Goal: Find contact information: Find contact information

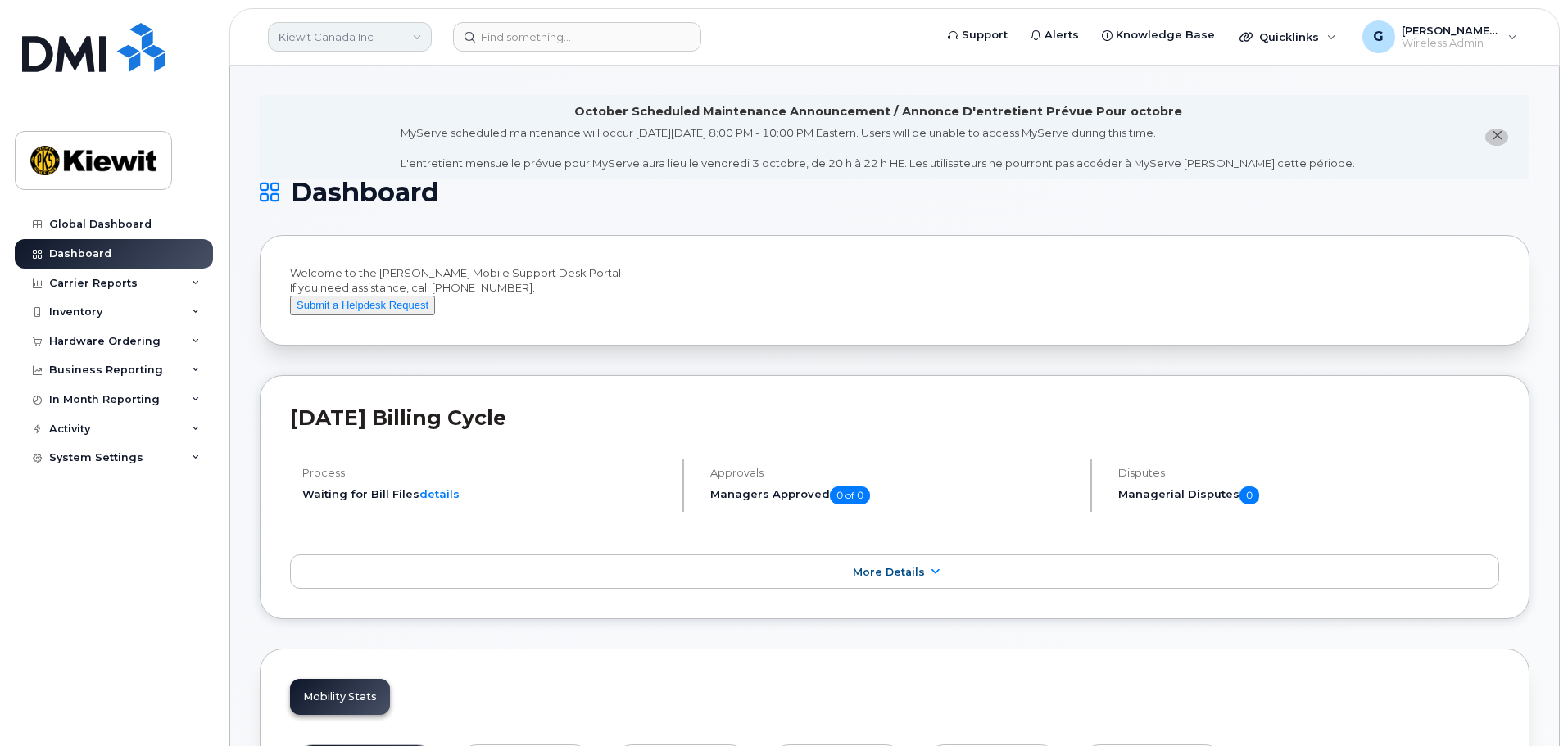
click at [378, 33] on link "Kiewit Canada Inc" at bounding box center [349, 37] width 164 height 29
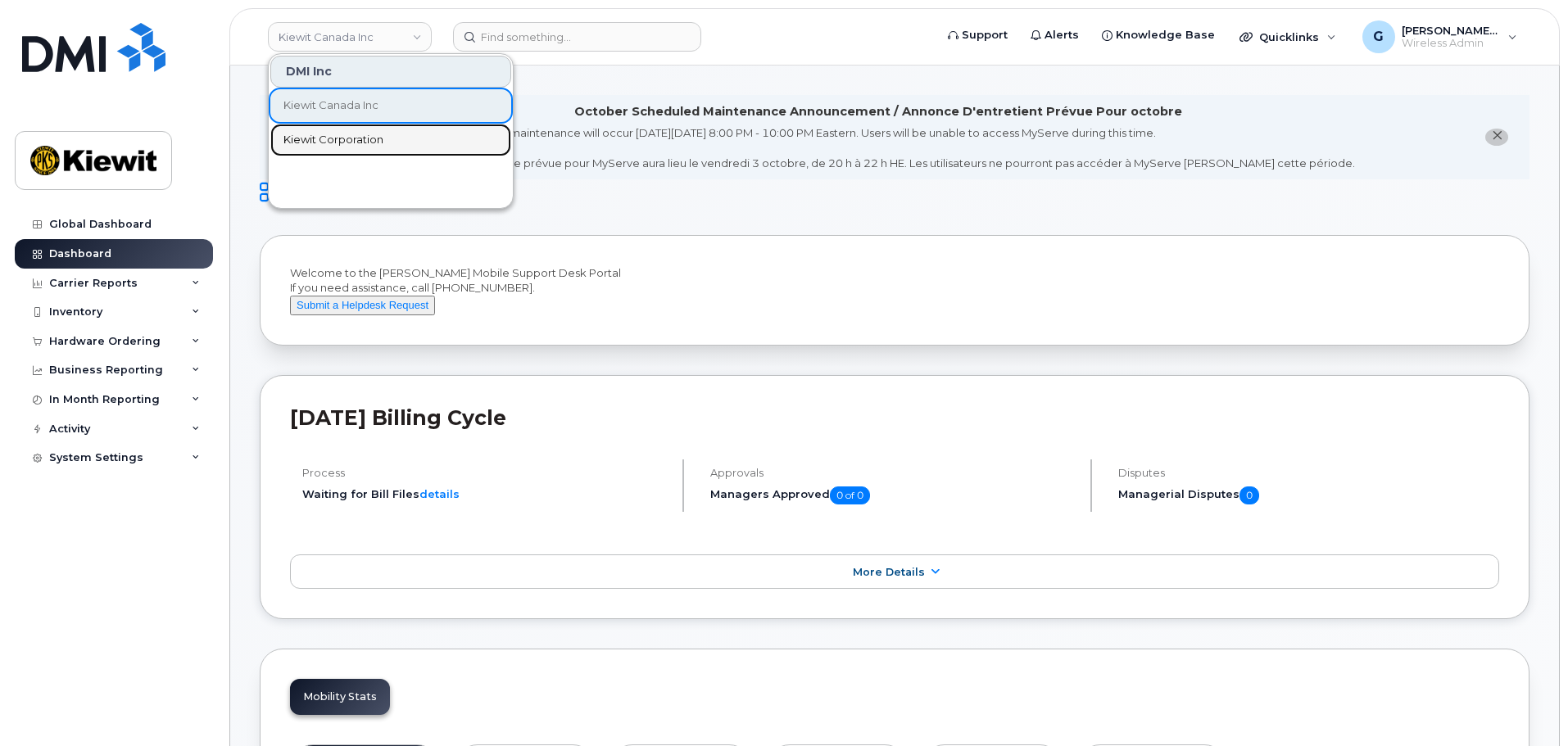
click at [356, 134] on span "Kiewit Corporation" at bounding box center [333, 140] width 100 height 16
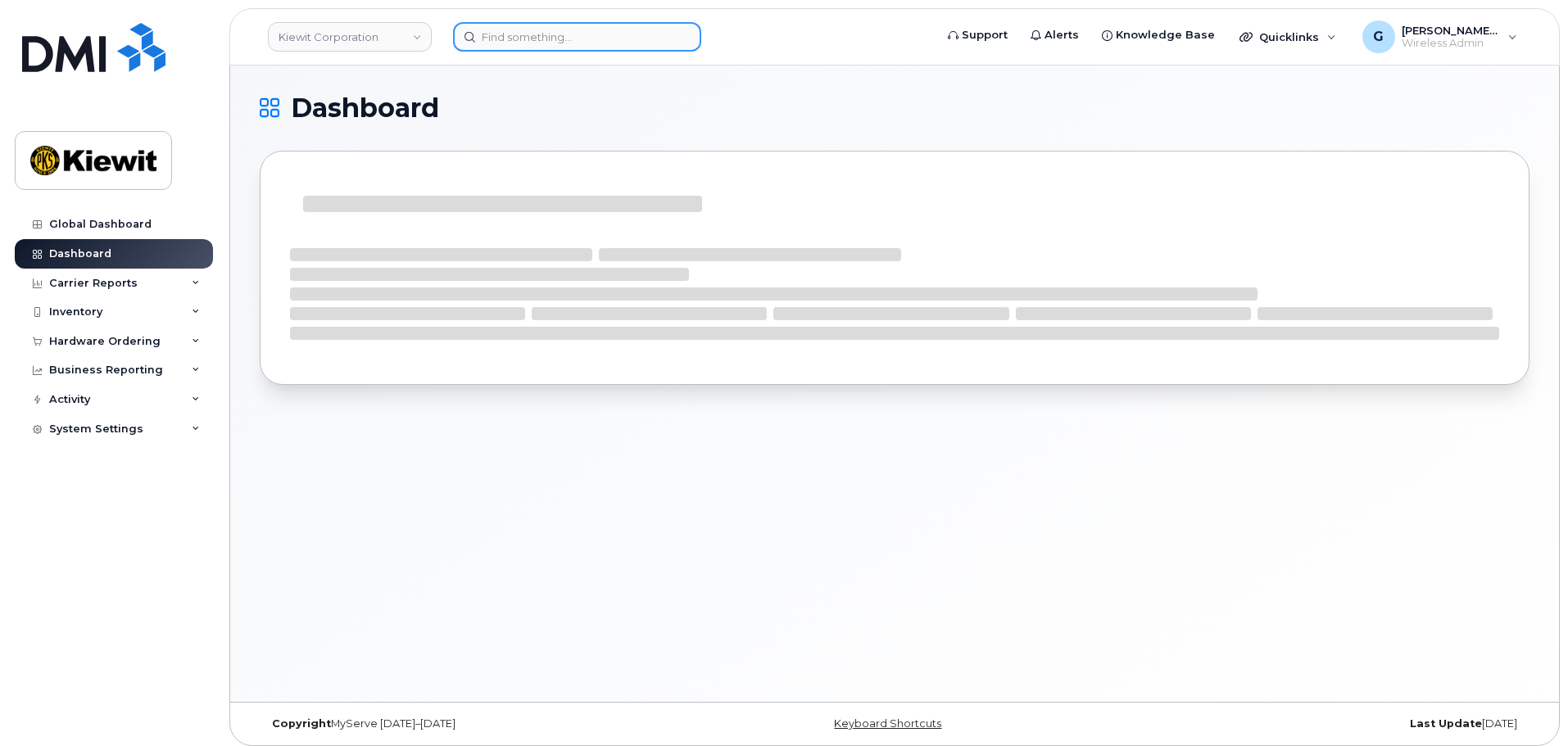
click at [518, 39] on input at bounding box center [577, 37] width 248 height 29
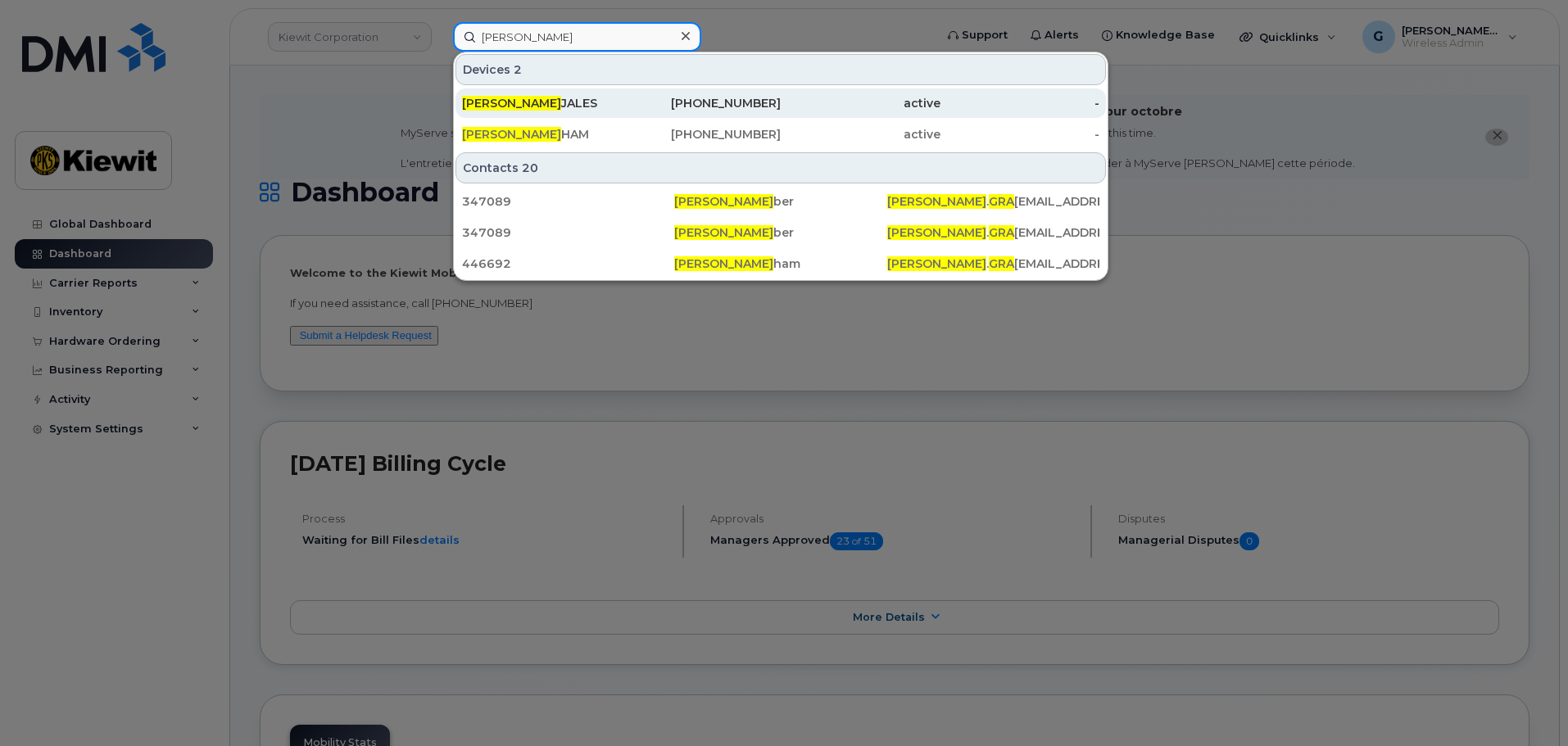
type input "jason gra"
click at [604, 96] on div "JASON GRA JALES" at bounding box center [542, 103] width 160 height 16
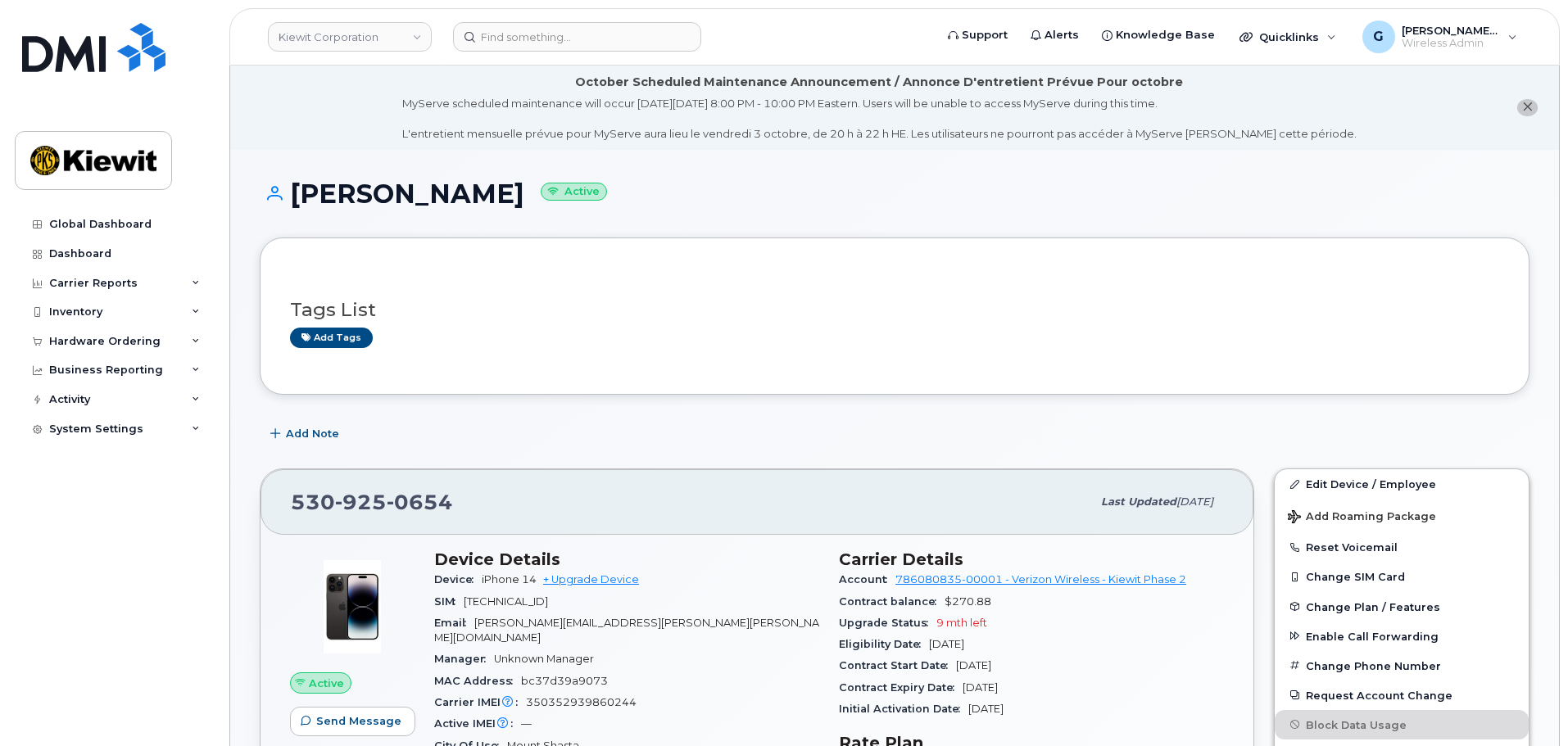
scroll to position [246, 0]
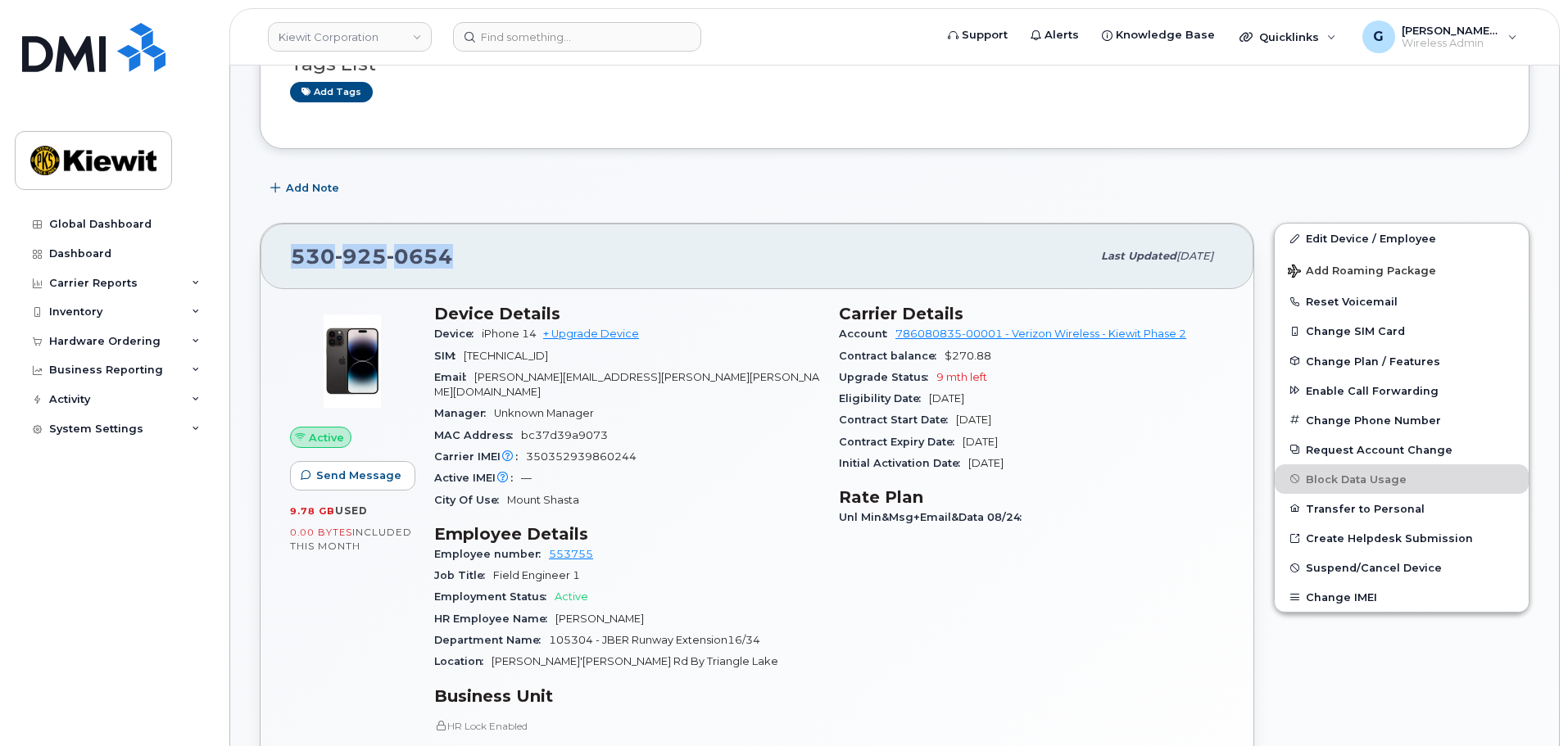
drag, startPoint x: 480, startPoint y: 269, endPoint x: 269, endPoint y: 255, distance: 211.5
click at [269, 255] on div "[PHONE_NUMBER] Last updated [DATE]" at bounding box center [756, 257] width 993 height 65
copy span "530 925 0654"
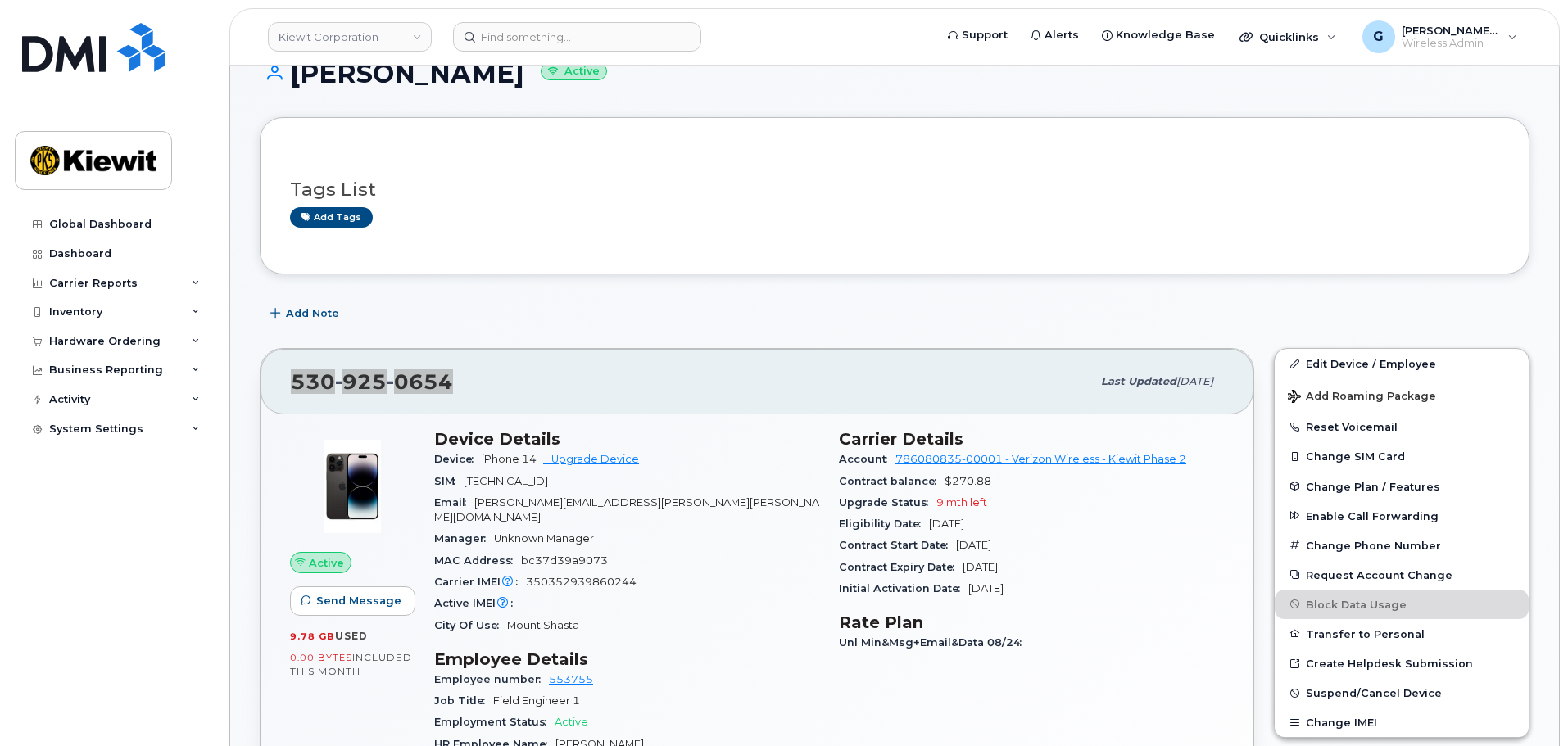
scroll to position [82, 0]
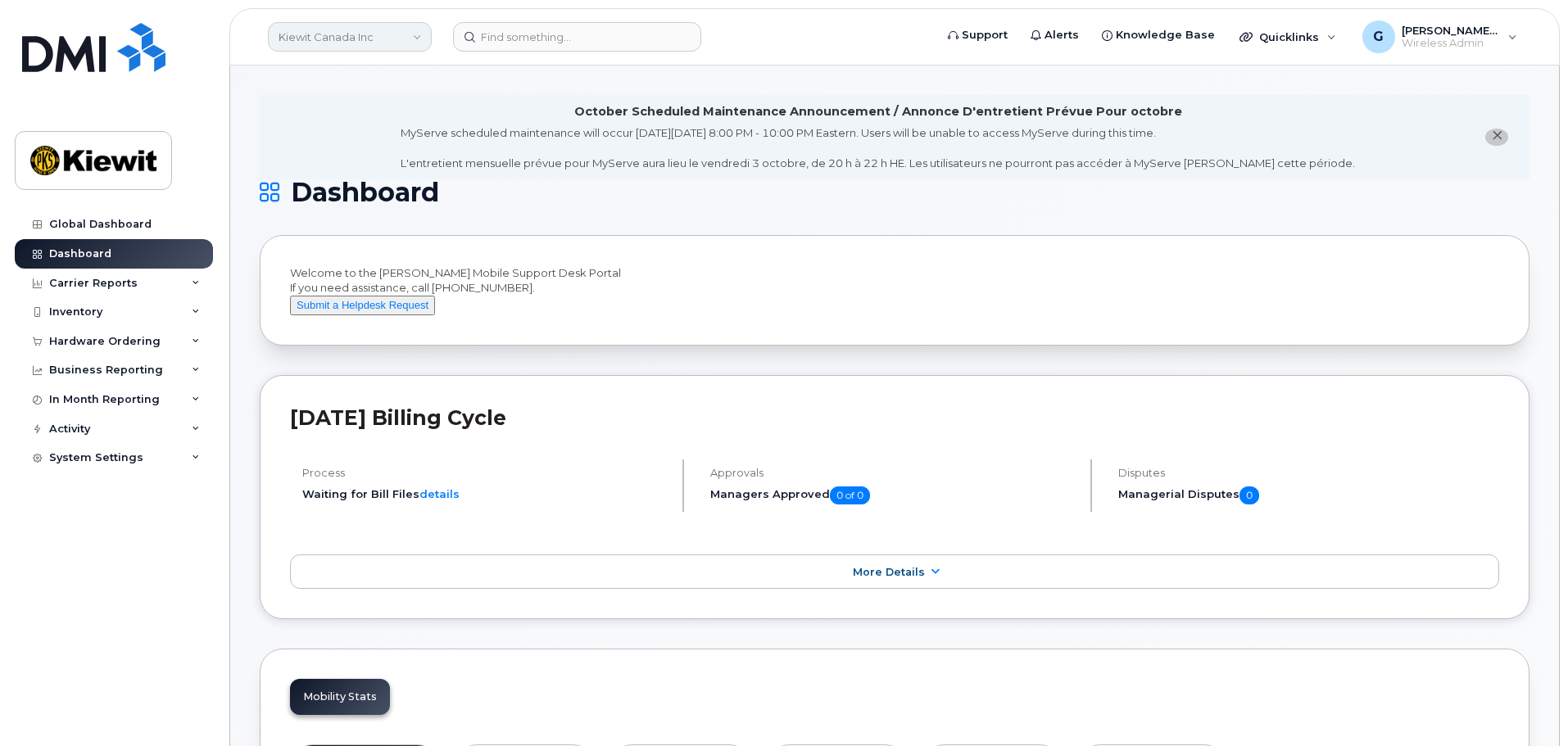
click at [411, 36] on link "Kiewit Canada Inc" at bounding box center [349, 37] width 164 height 29
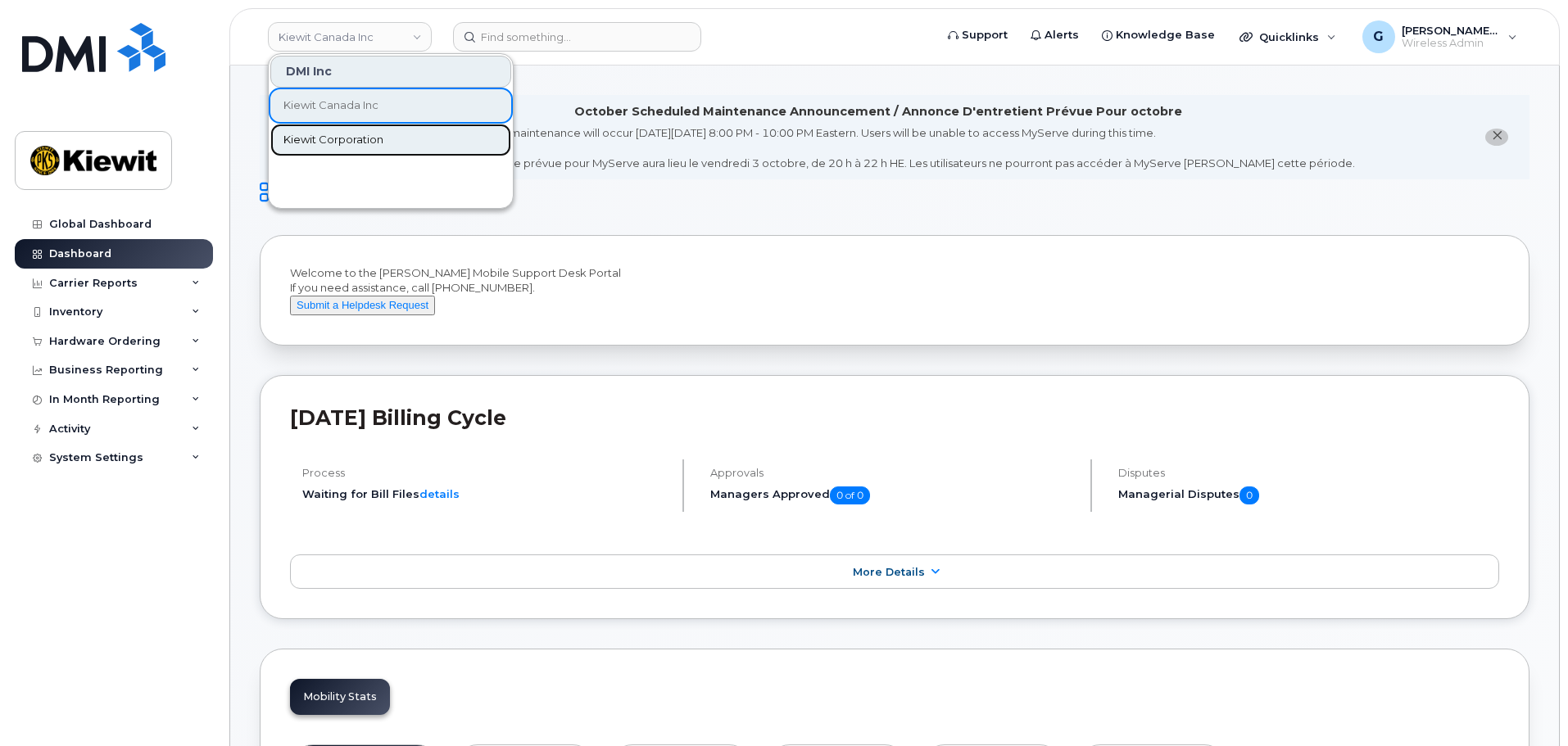
click at [378, 133] on span "Kiewit Corporation" at bounding box center [333, 140] width 100 height 16
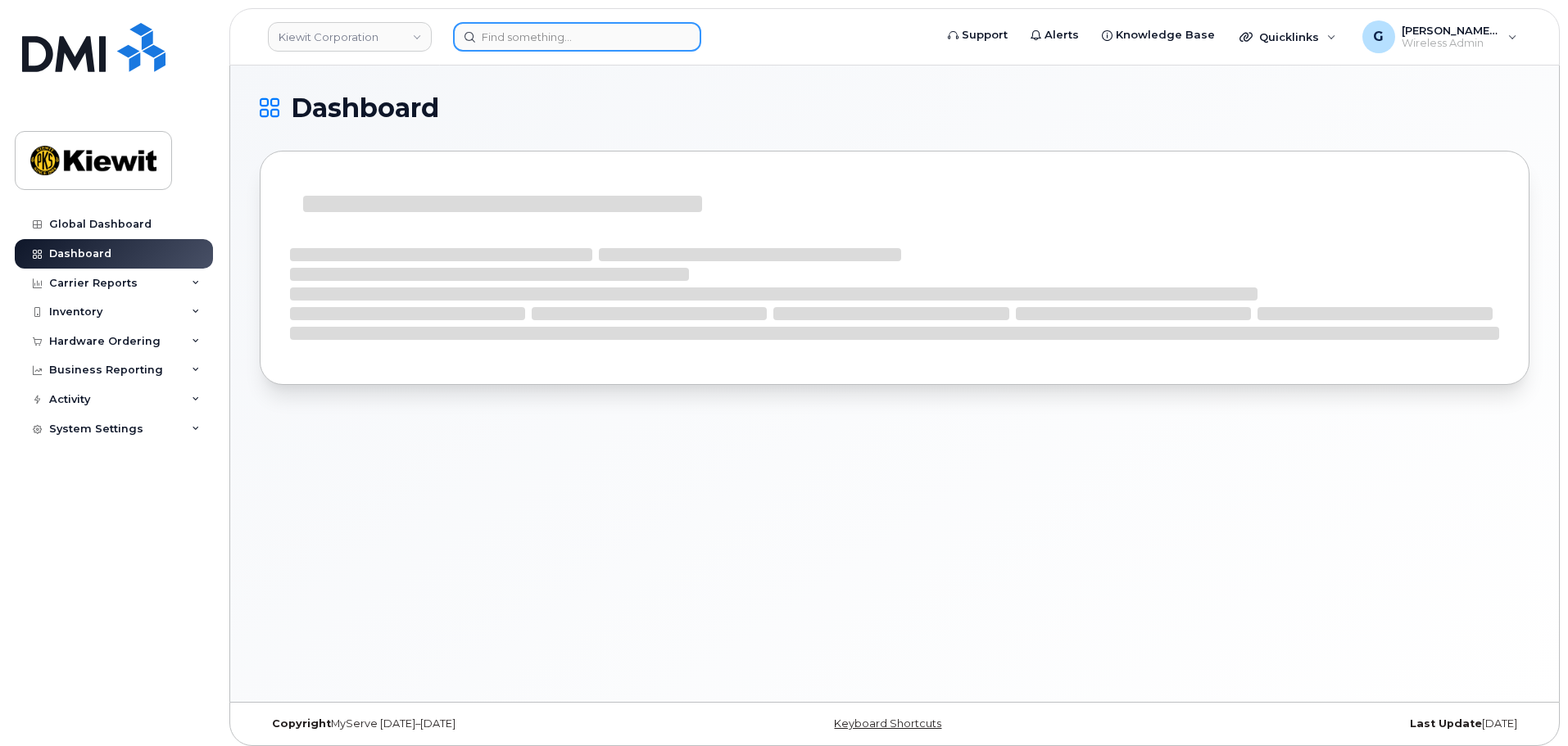
click at [525, 44] on input at bounding box center [577, 37] width 248 height 29
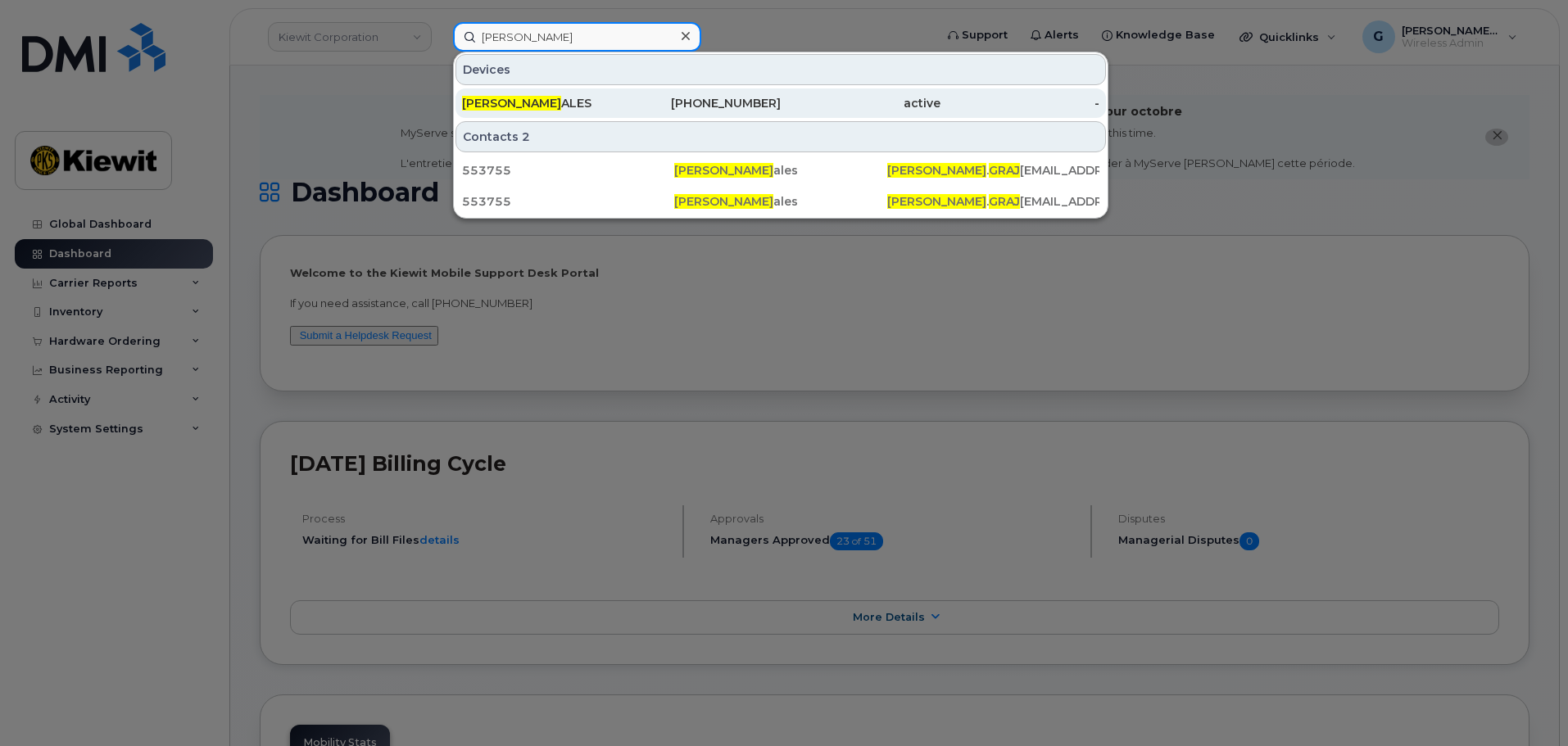
type input "jason graj"
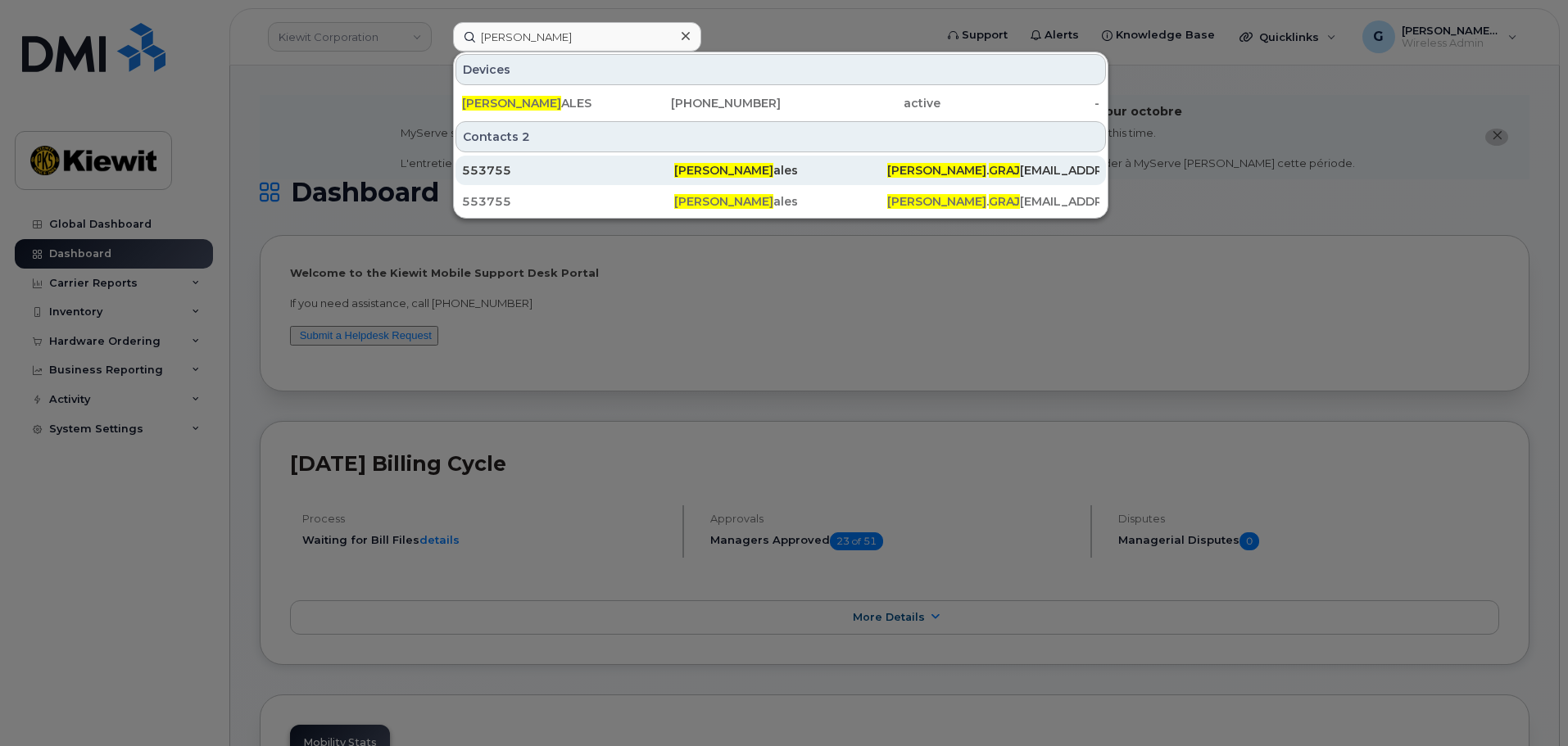
drag, startPoint x: 515, startPoint y: 110, endPoint x: 644, endPoint y: 178, distance: 145.8
click at [515, 110] on span "JASON GRAJ" at bounding box center [511, 103] width 99 height 15
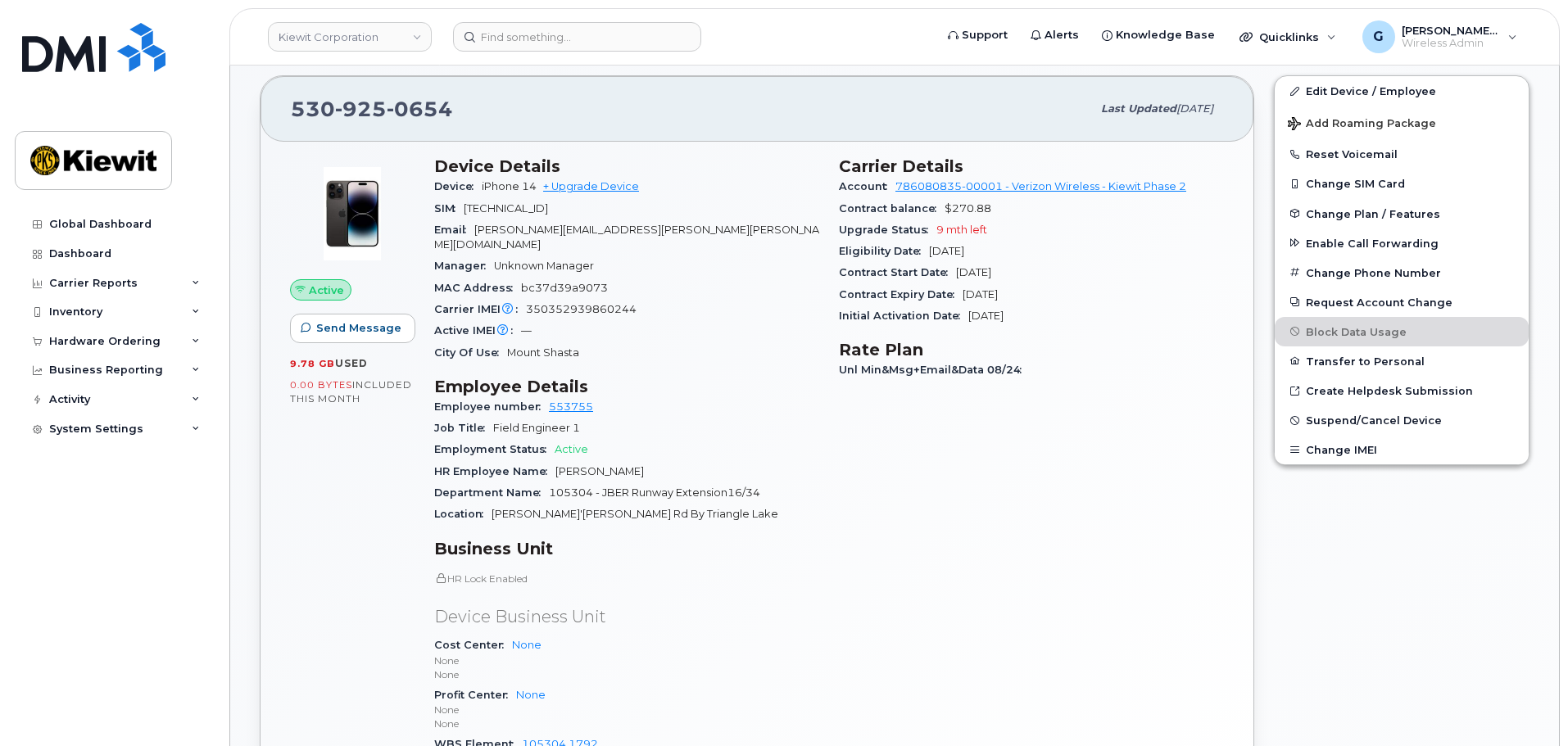
scroll to position [246, 0]
